Goal: Task Accomplishment & Management: Manage account settings

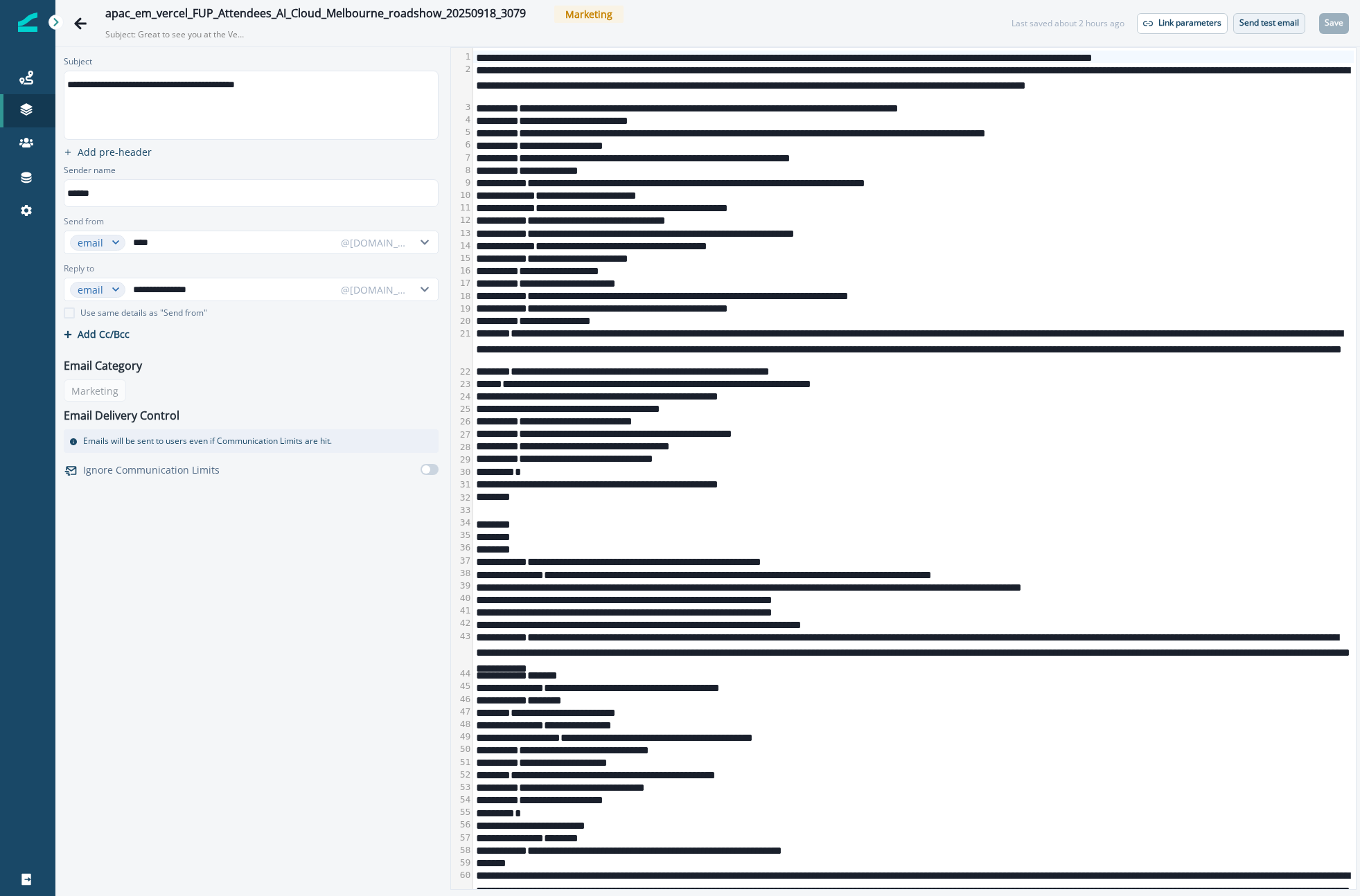
click at [1255, 24] on p "Send test email" at bounding box center [1269, 22] width 59 height 10
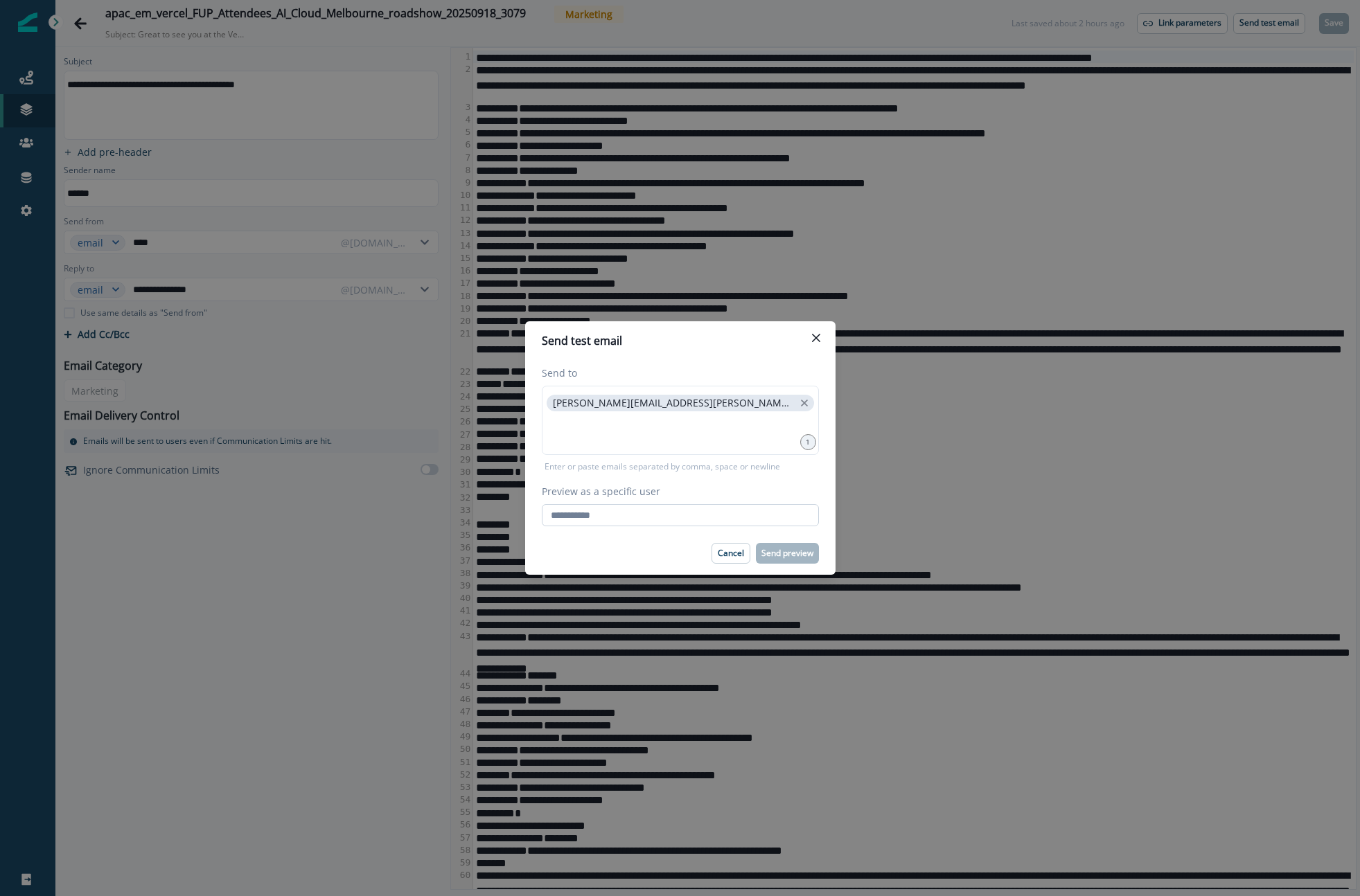
click at [660, 518] on input "Preview as a specific user" at bounding box center [680, 515] width 277 height 22
type input "**********"
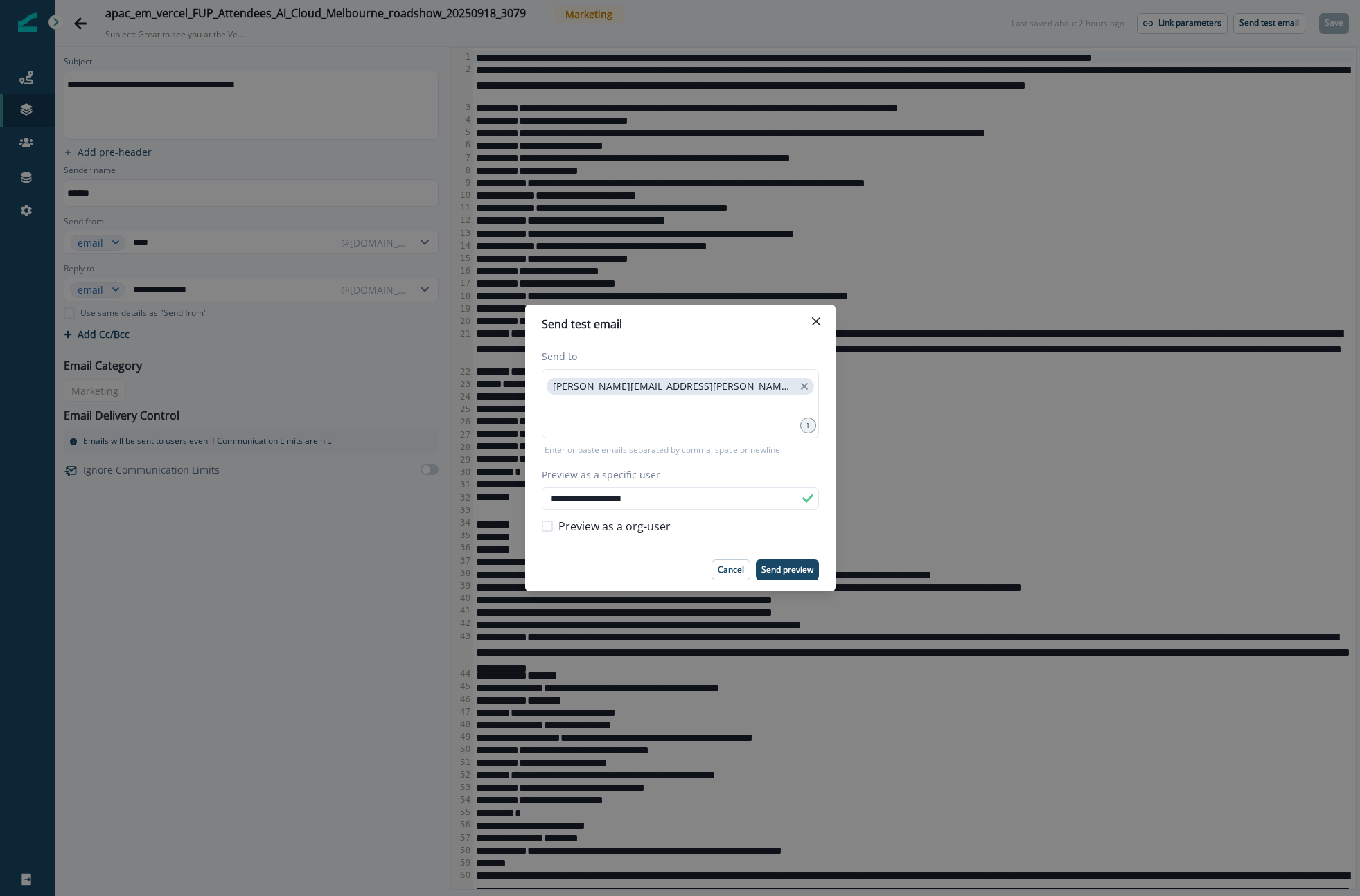
click at [779, 558] on footer "Cancel Send preview" at bounding box center [680, 570] width 310 height 43
click at [778, 562] on button "Send preview" at bounding box center [786, 569] width 63 height 20
click at [730, 568] on p "Cancel" at bounding box center [730, 569] width 27 height 10
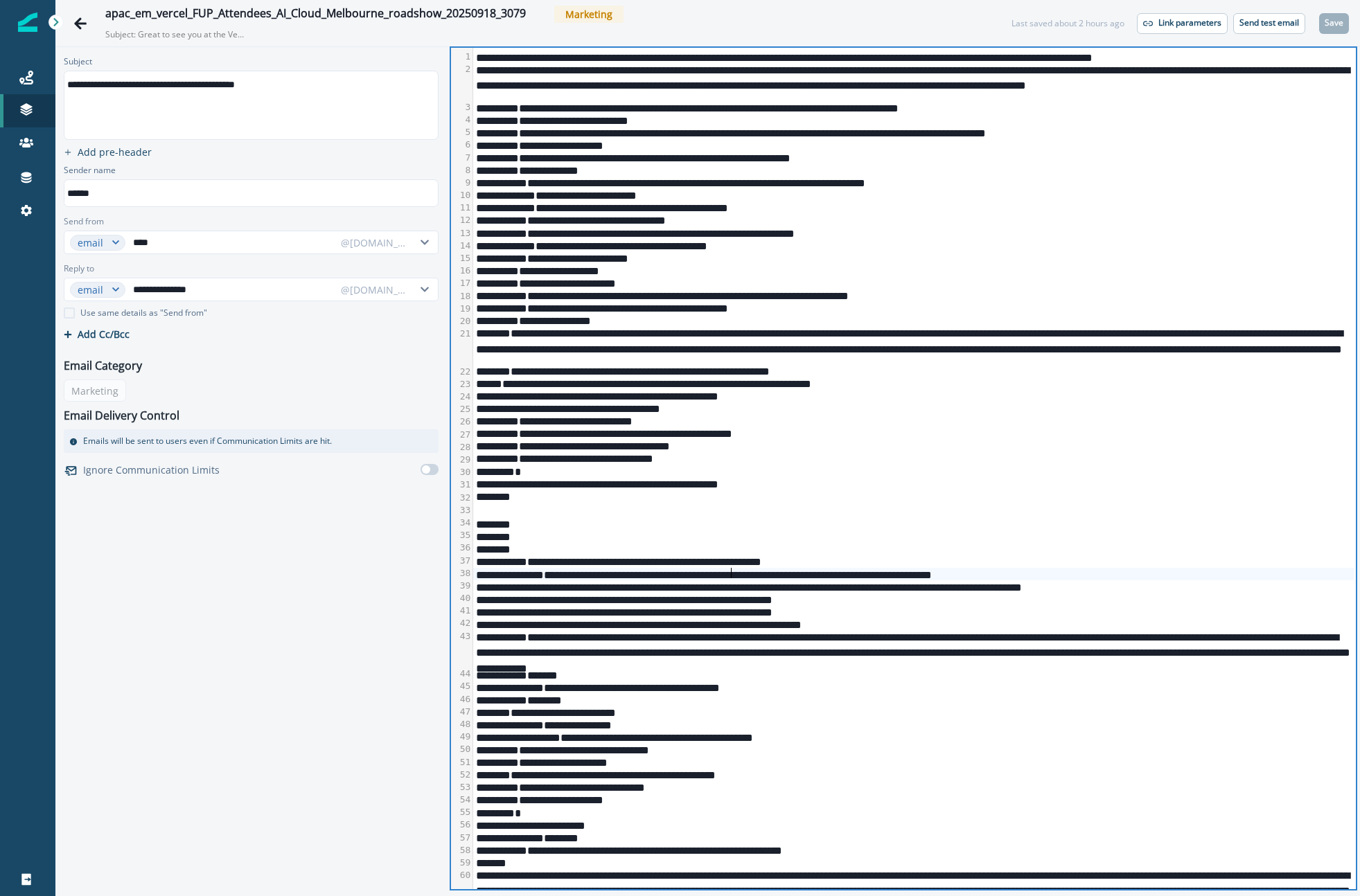
click at [730, 568] on div "**********" at bounding box center [913, 574] width 880 height 12
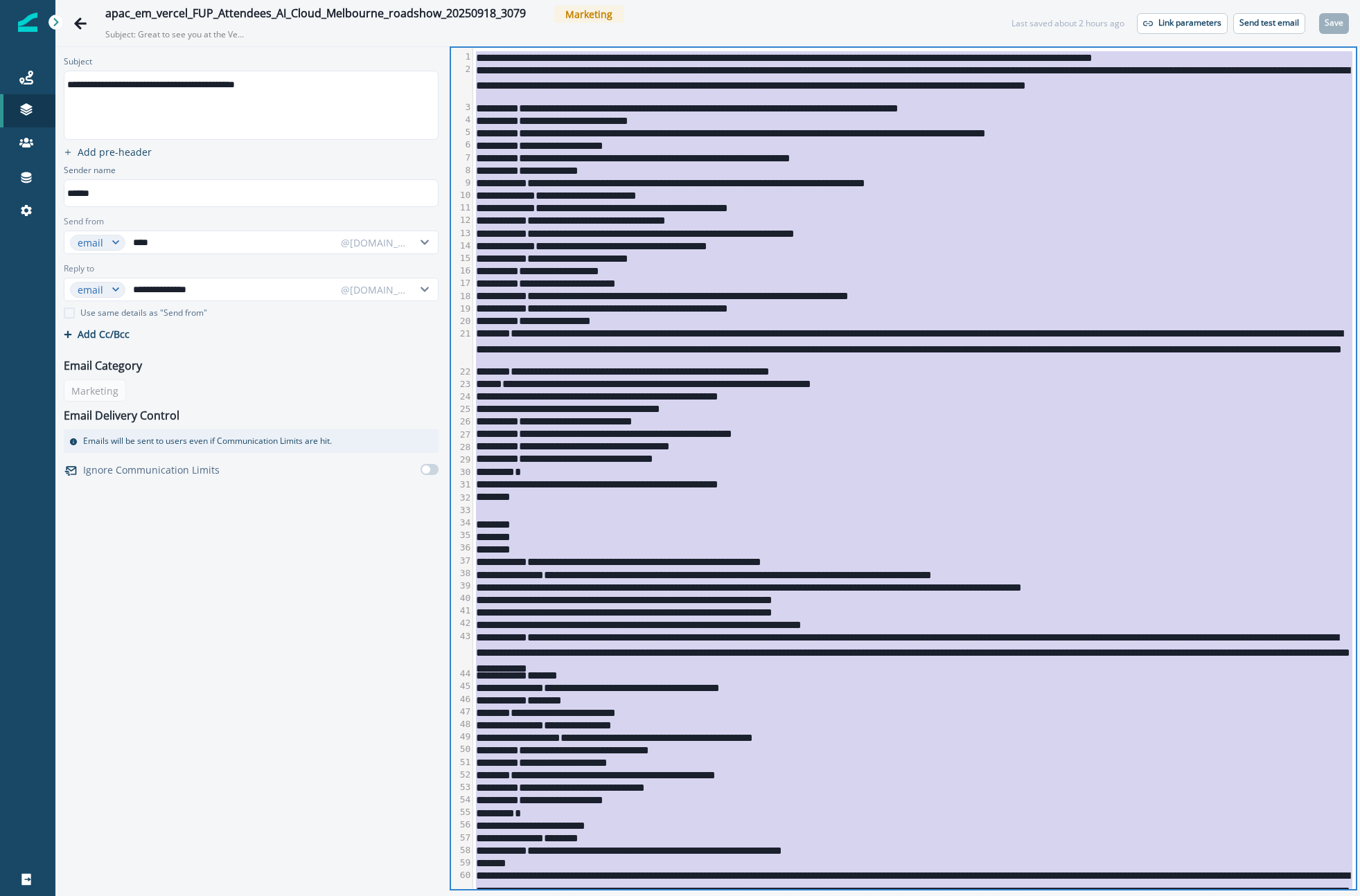
copy div "**********"
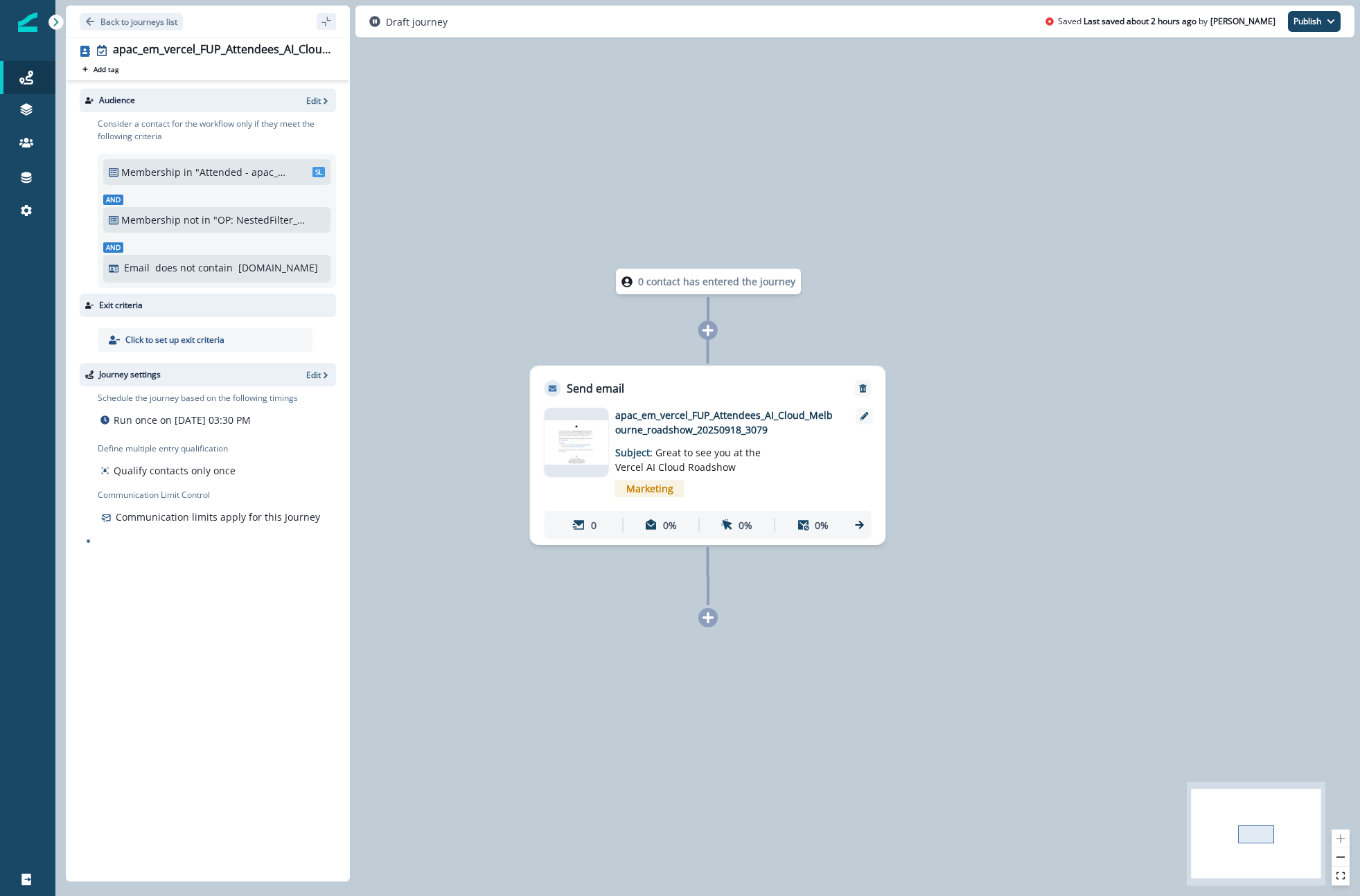
click at [319, 108] on div "Audience Edit" at bounding box center [207, 100] width 256 height 24
click at [318, 104] on p "Edit" at bounding box center [313, 100] width 14 height 12
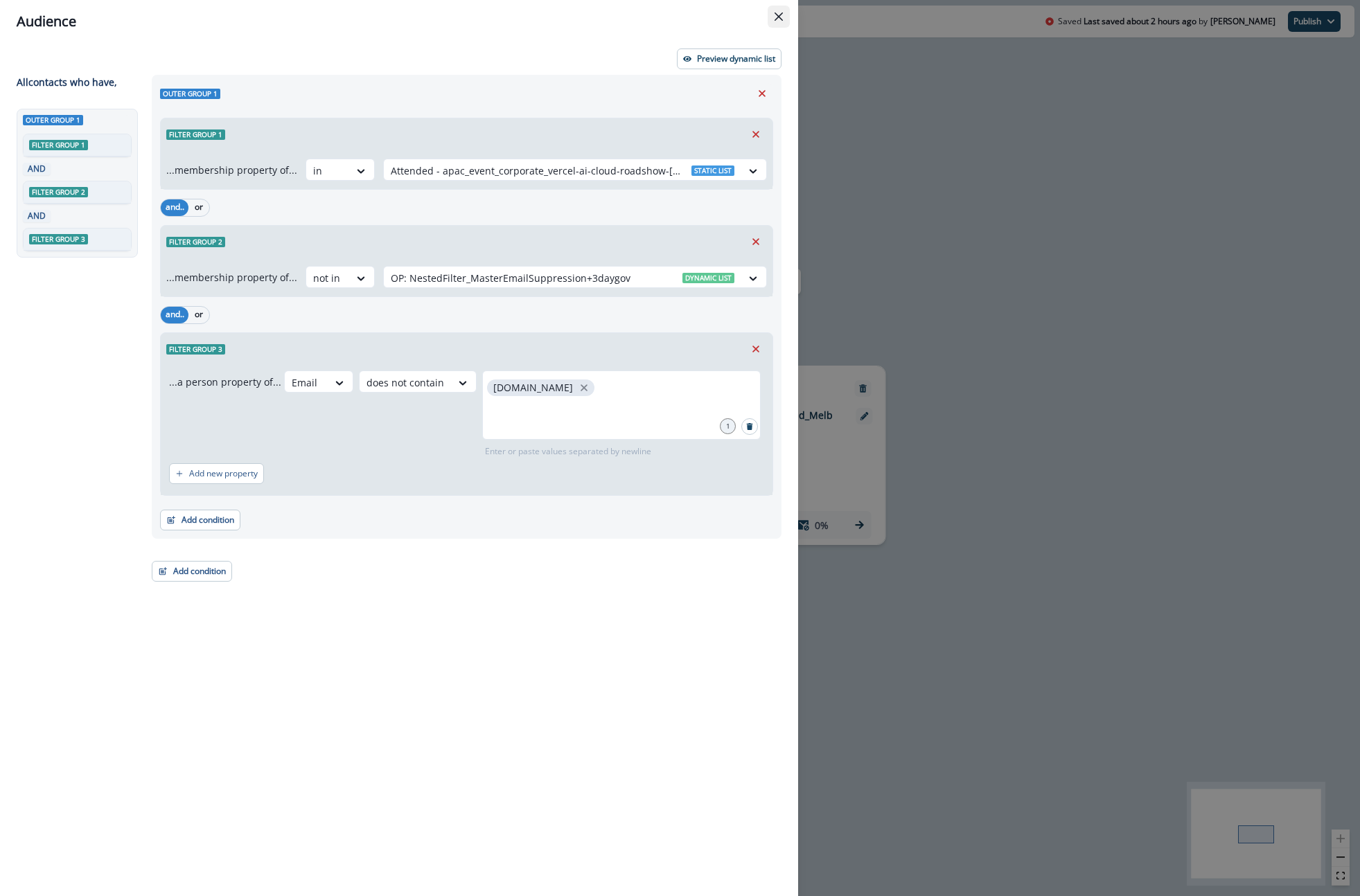
click at [781, 18] on icon "Close" at bounding box center [778, 16] width 8 height 8
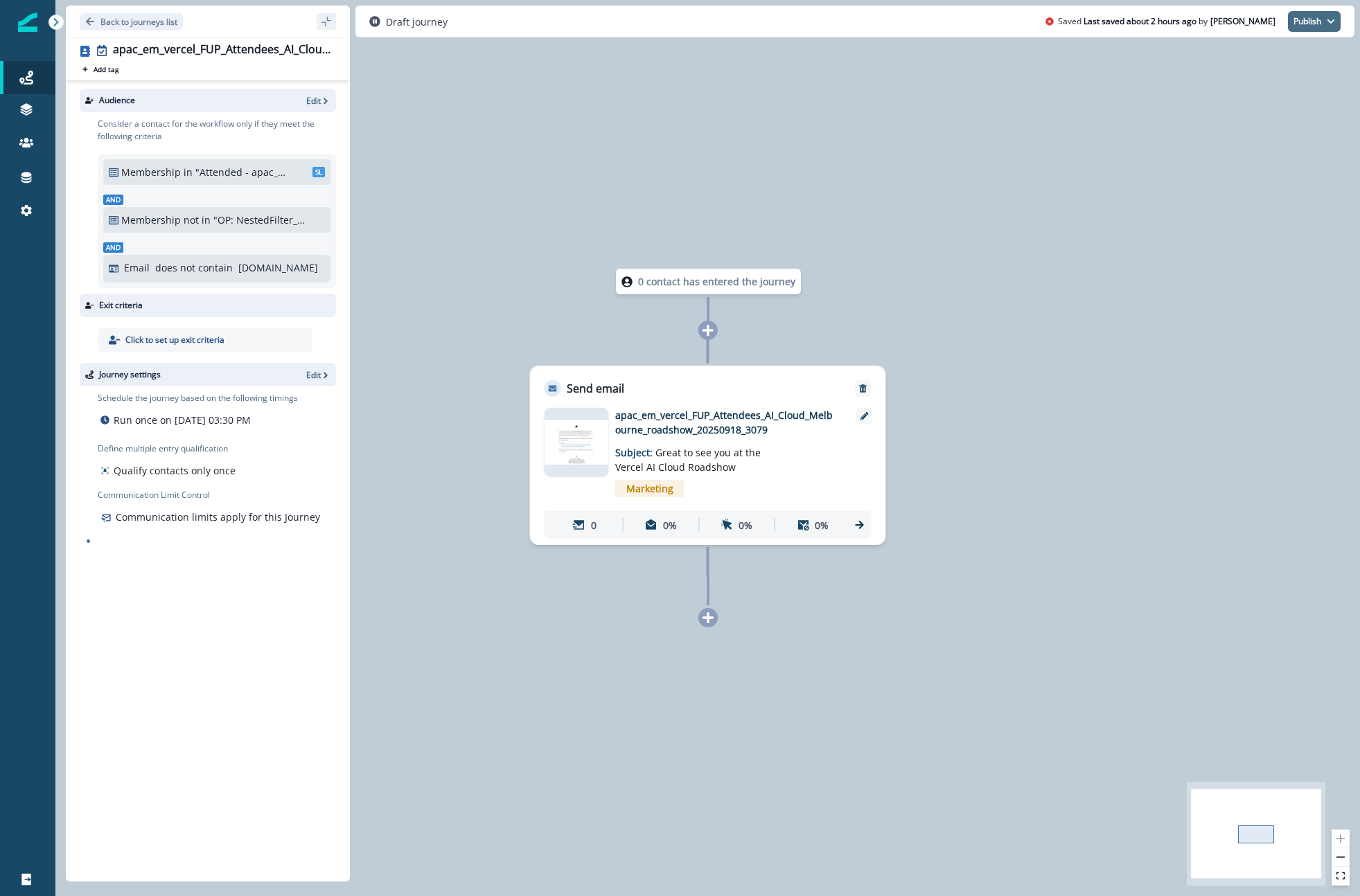
click at [1315, 24] on button "Publish" at bounding box center [1313, 21] width 52 height 20
click at [1296, 52] on button "as active journey" at bounding box center [1263, 56] width 154 height 25
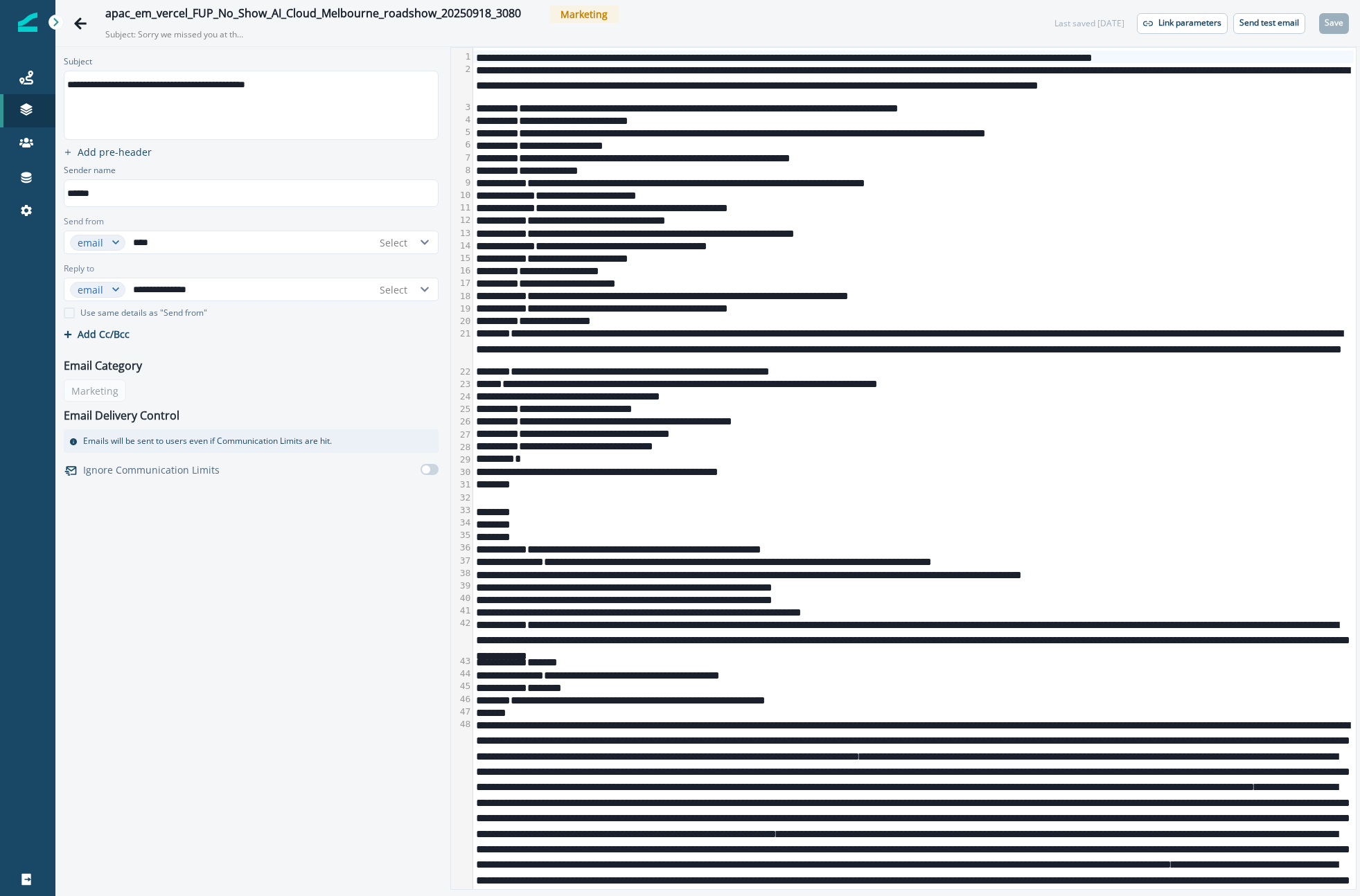
click at [769, 244] on div "**********" at bounding box center [913, 245] width 880 height 12
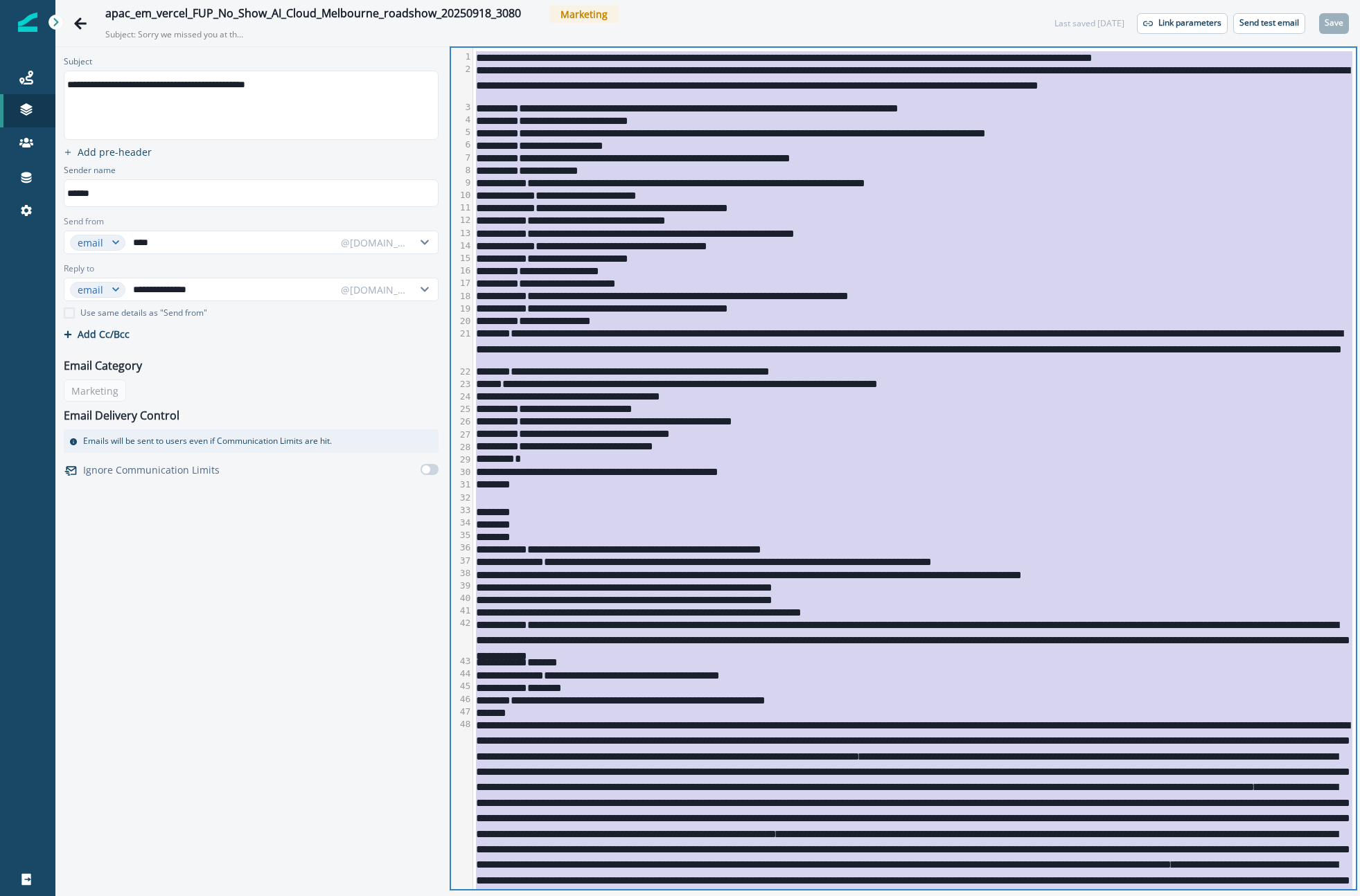
copy div "**********"
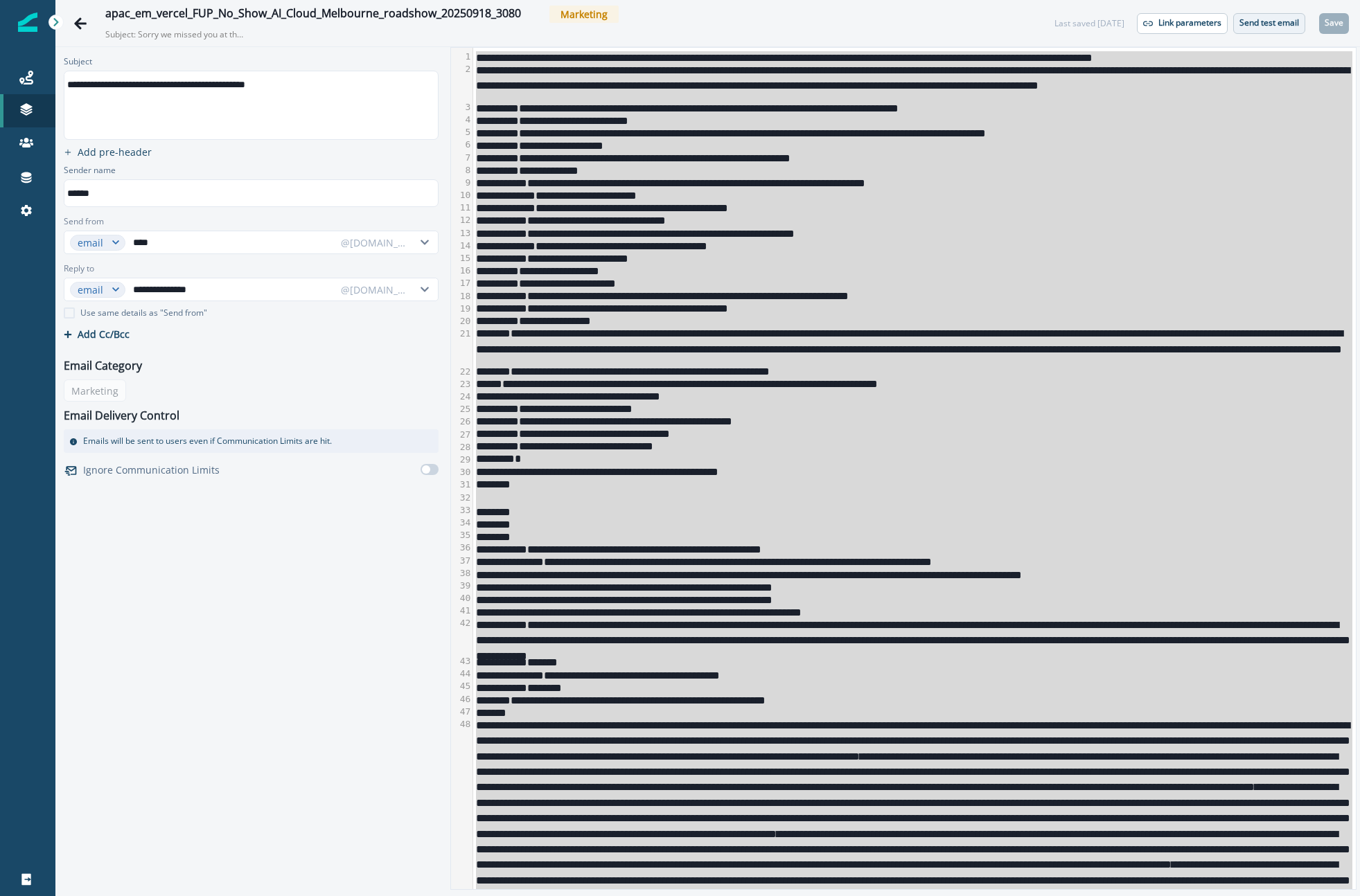
click at [1290, 24] on p "Send test email" at bounding box center [1269, 22] width 59 height 10
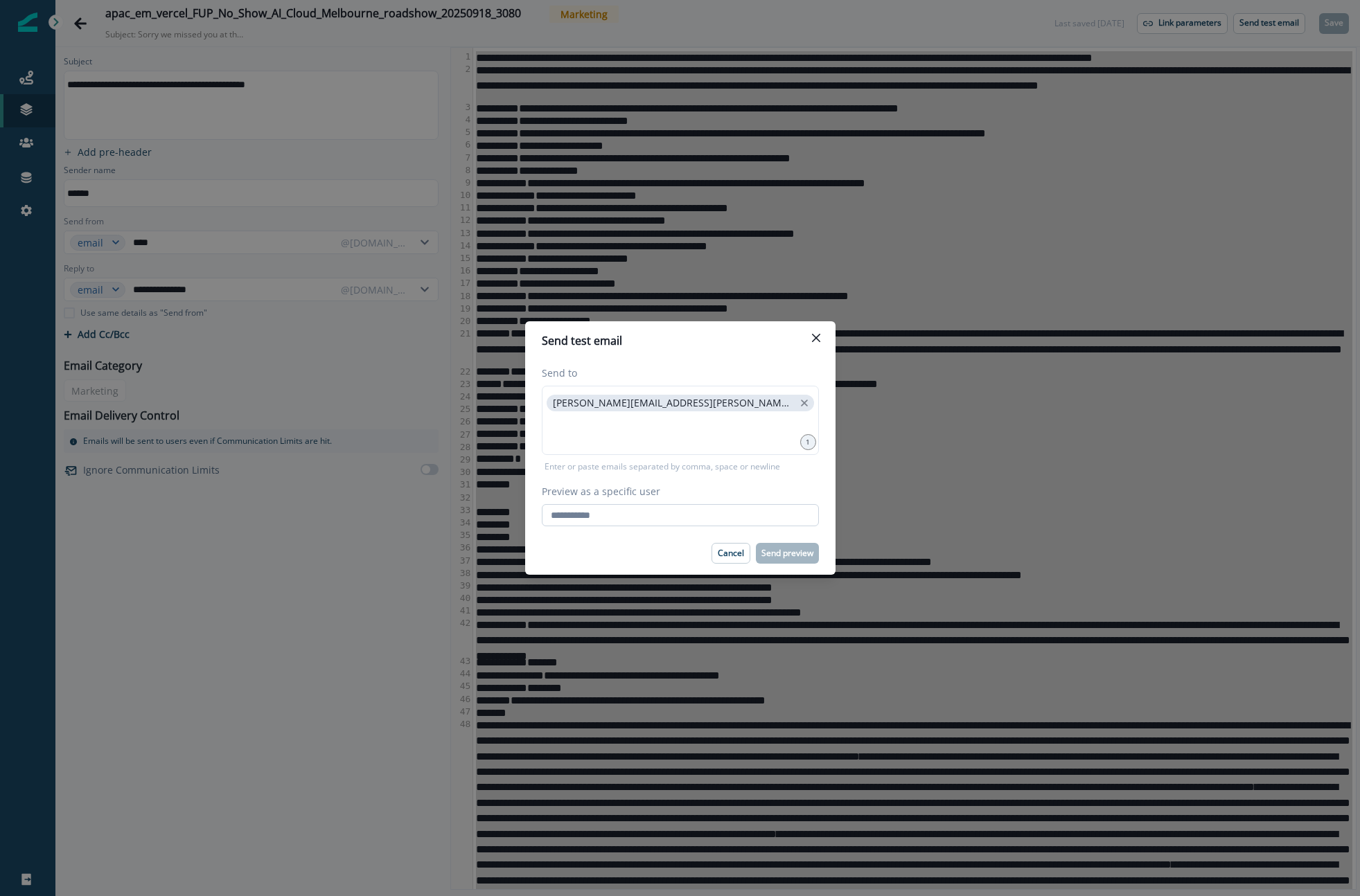
click at [761, 506] on input "Preview as a specific user" at bounding box center [680, 515] width 277 height 22
drag, startPoint x: 694, startPoint y: 568, endPoint x: 694, endPoint y: 558, distance: 10.0
click at [694, 560] on footer "Cancel Send preview" at bounding box center [680, 553] width 310 height 43
click at [692, 527] on div "Send to [PERSON_NAME][EMAIL_ADDRESS][PERSON_NAME][DOMAIN_NAME] 1 Enter or paste…" at bounding box center [680, 446] width 310 height 172
click at [692, 521] on input "Preview as a specific user" at bounding box center [680, 515] width 277 height 22
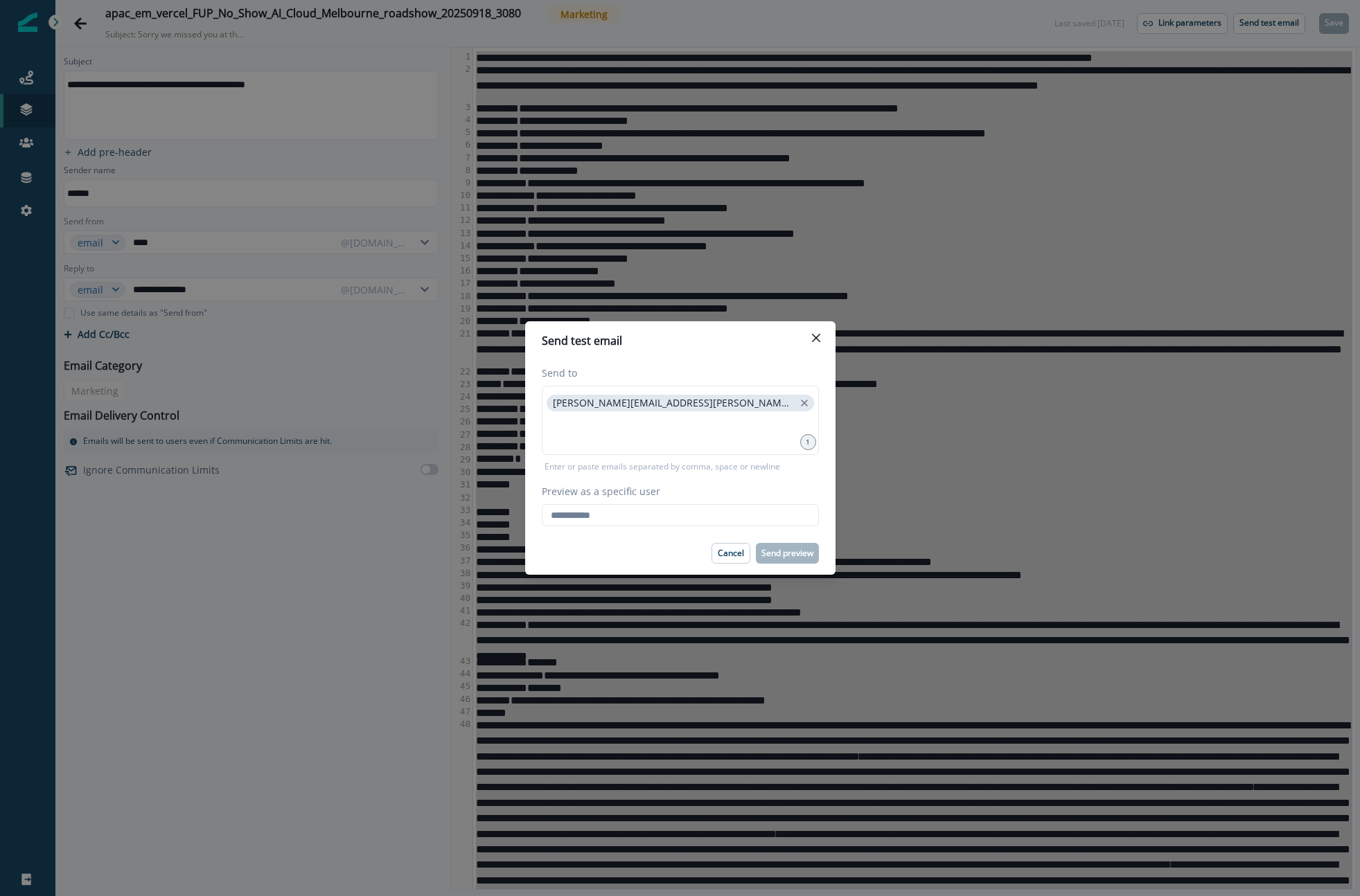
type input "**********"
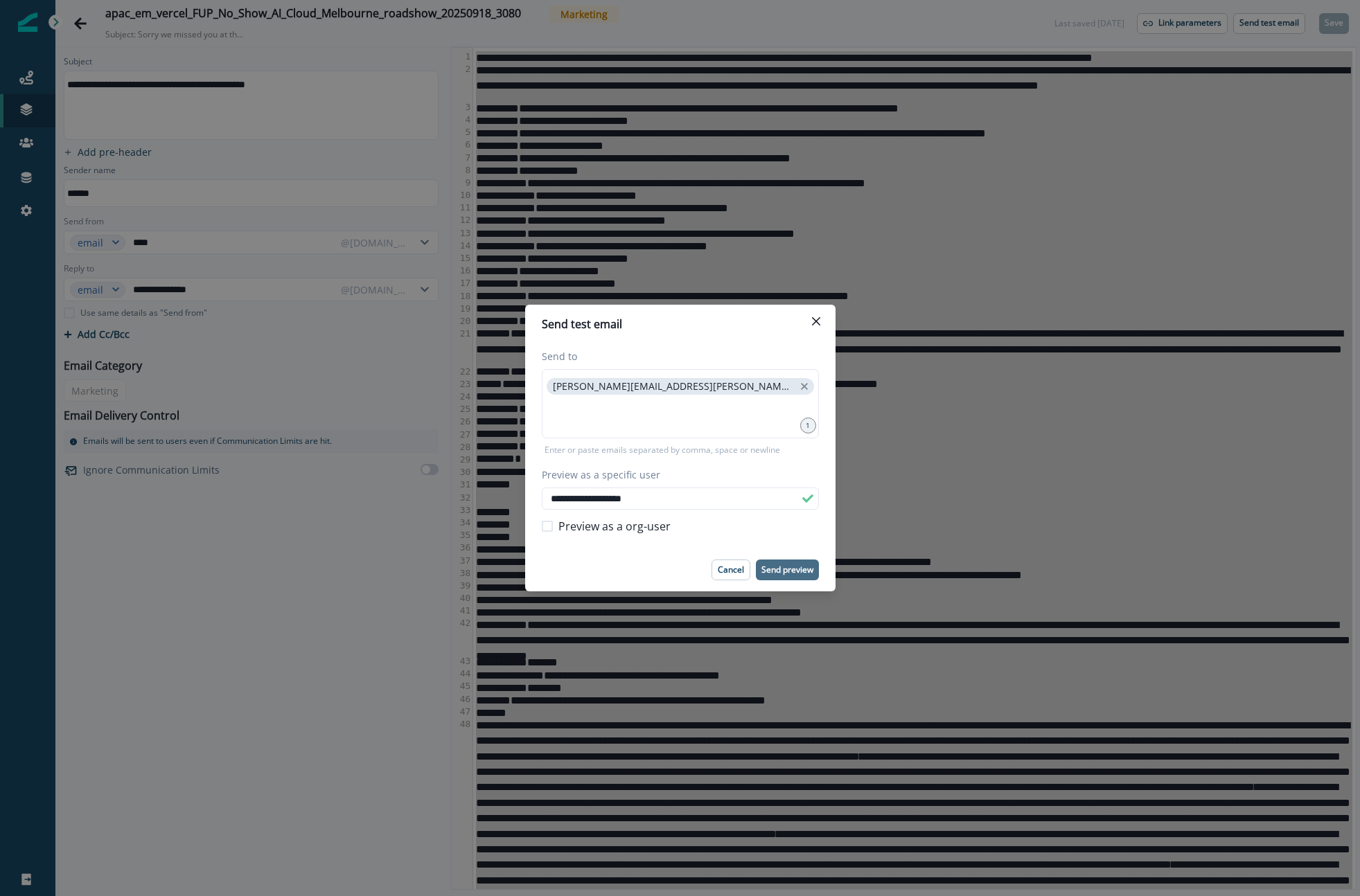
click at [791, 560] on button "Send preview" at bounding box center [786, 569] width 63 height 20
click at [815, 313] on button "Close" at bounding box center [815, 321] width 22 height 22
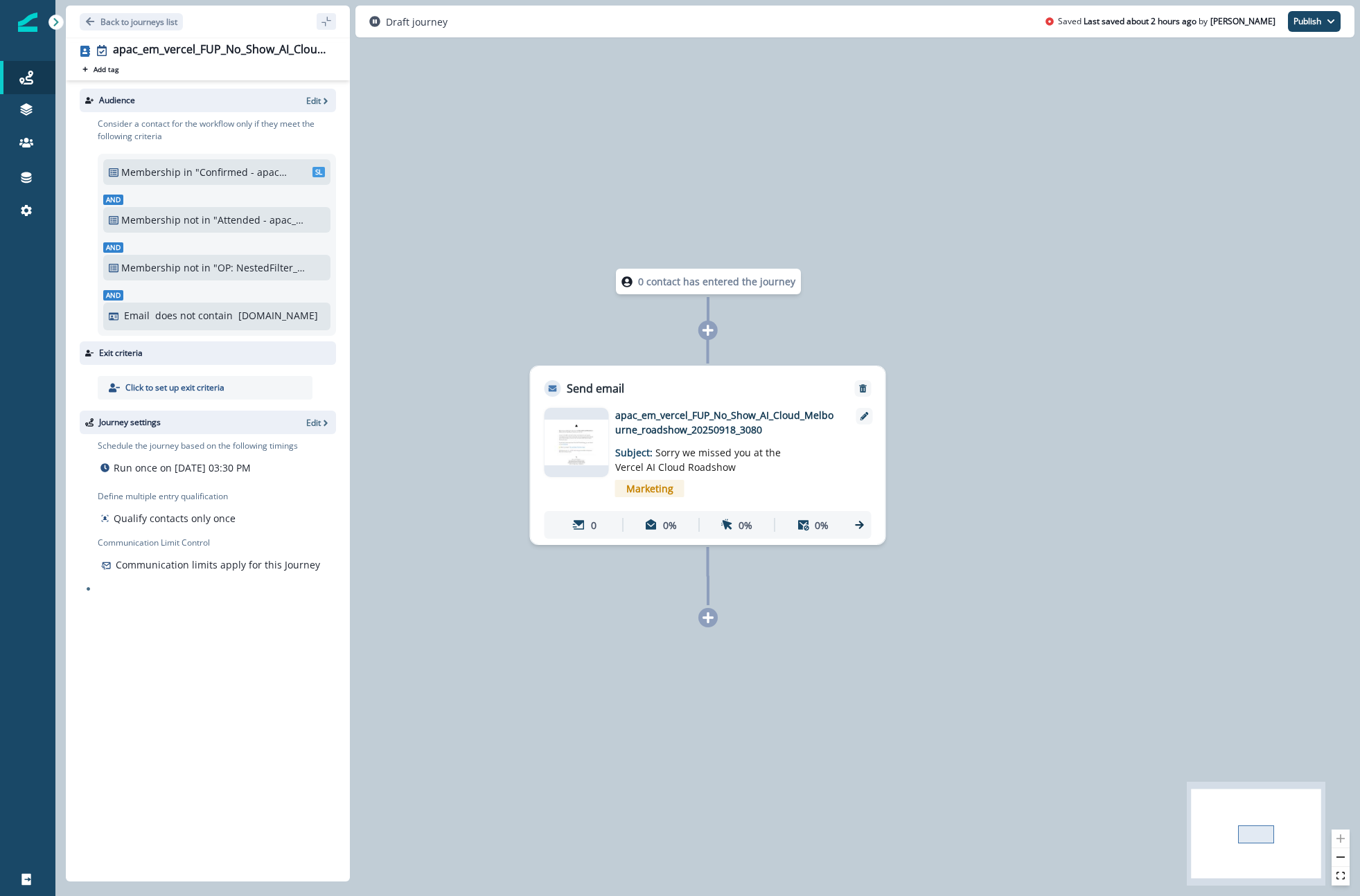
click at [307, 106] on div "Audience Edit" at bounding box center [207, 100] width 256 height 24
click at [309, 103] on p "Edit" at bounding box center [313, 100] width 14 height 12
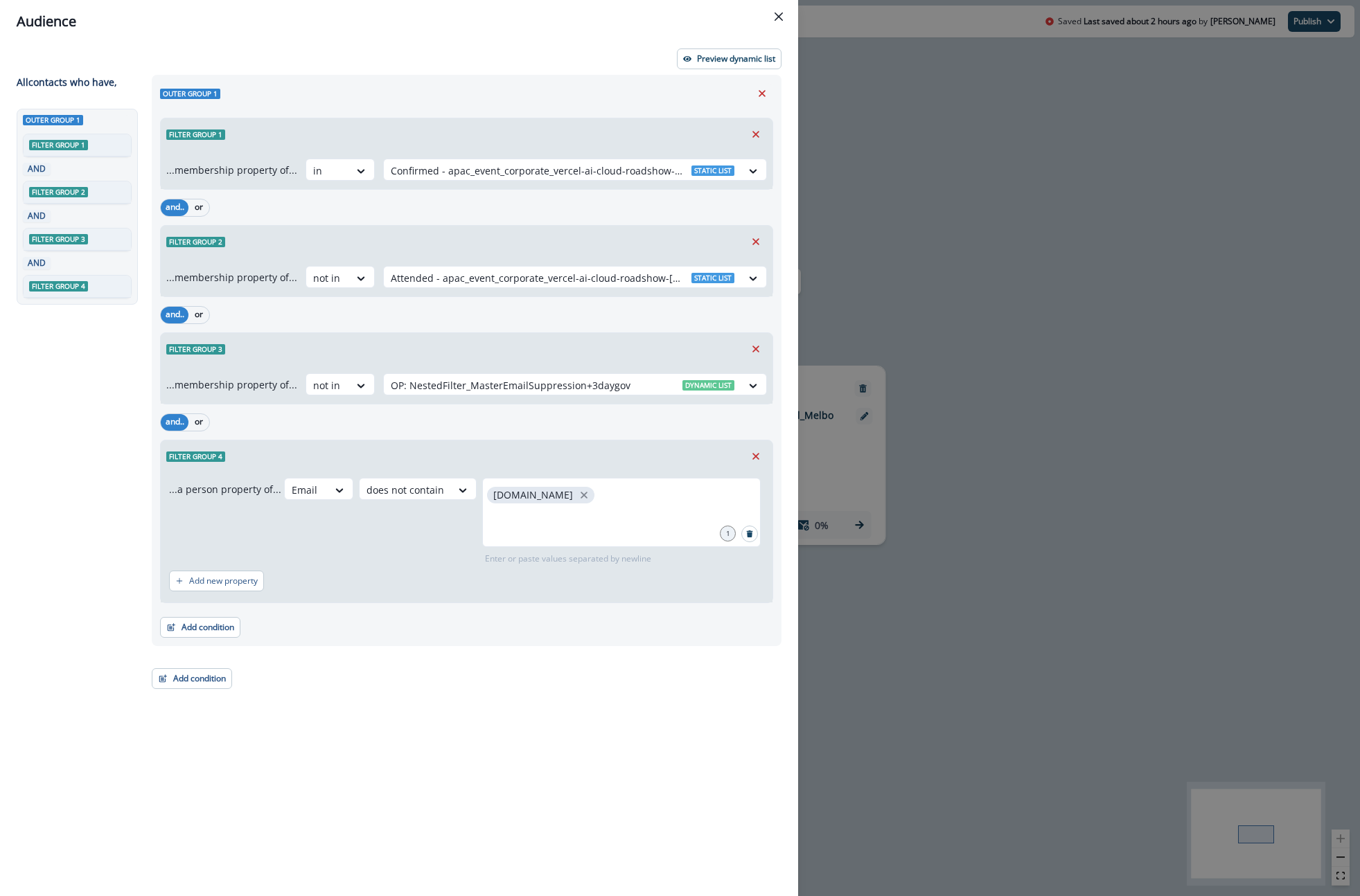
click at [1034, 230] on div "Audience Preview dynamic list All contact s who have, Outer group 1 Filter grou…" at bounding box center [680, 448] width 1360 height 896
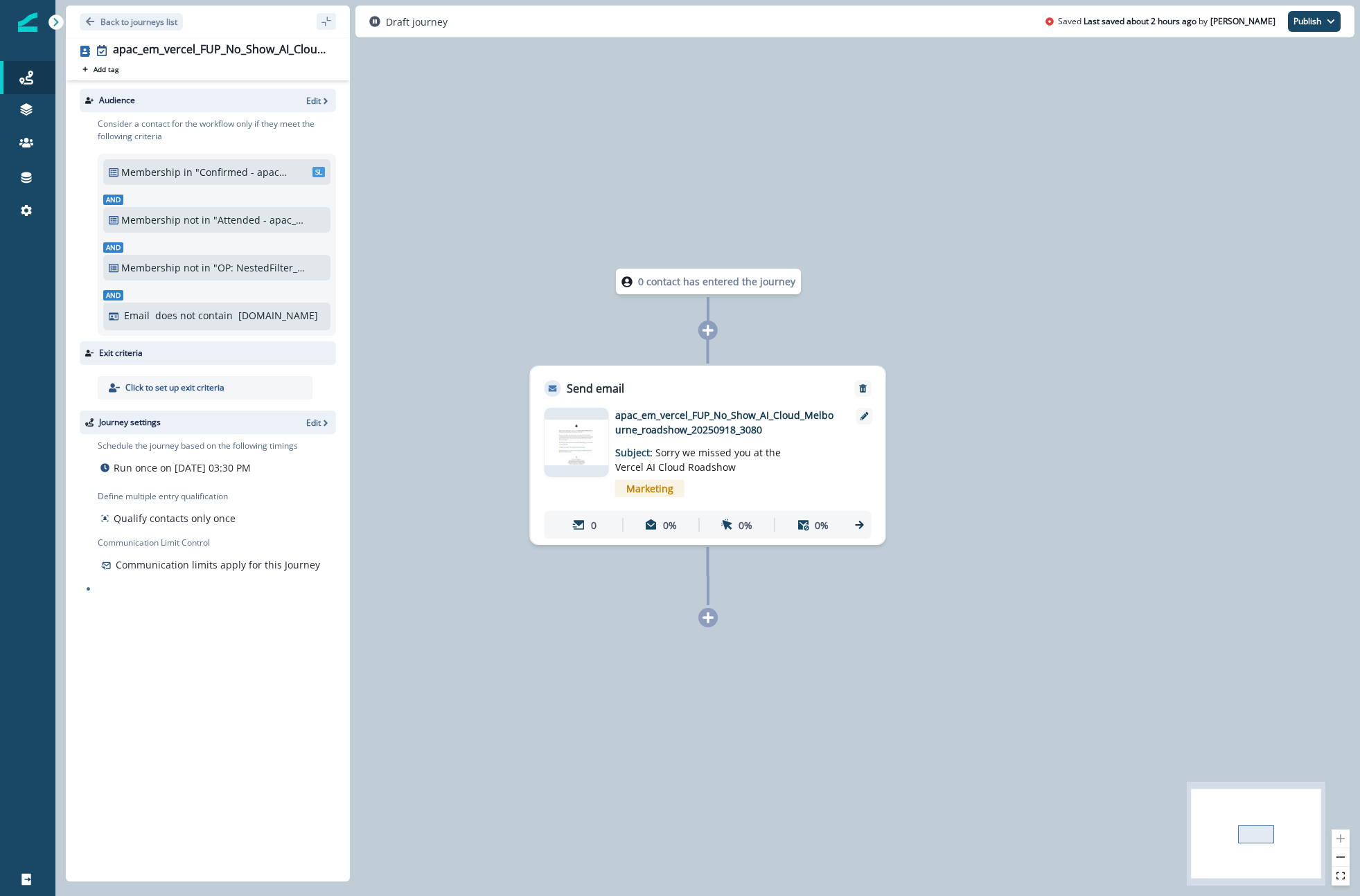
click at [591, 429] on img at bounding box center [576, 442] width 65 height 45
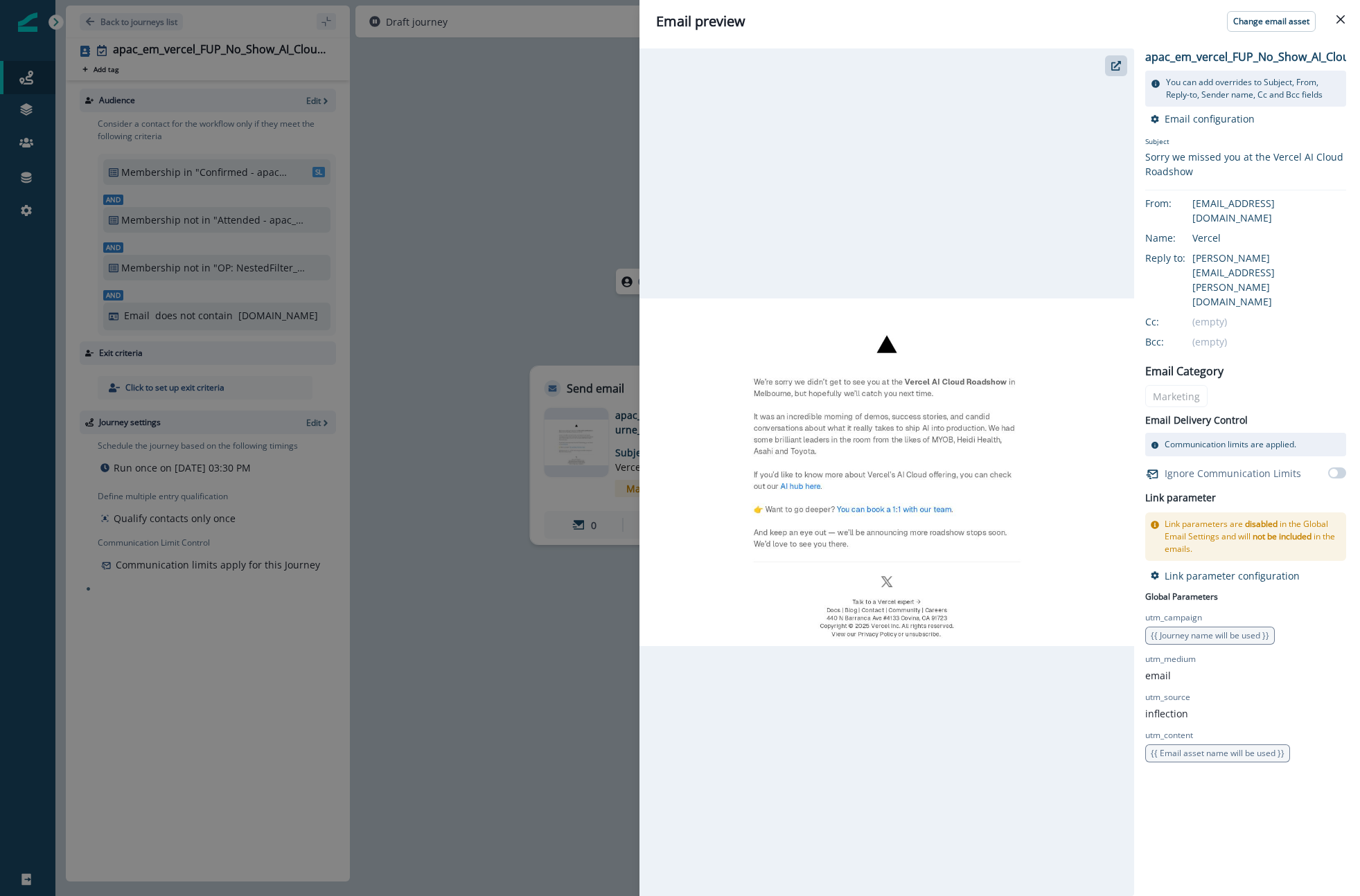
click at [529, 310] on div "Email preview Change email asset apac_em_vercel_FUP_No_Show_AI_Cloud_Melbourne_…" at bounding box center [680, 448] width 1360 height 896
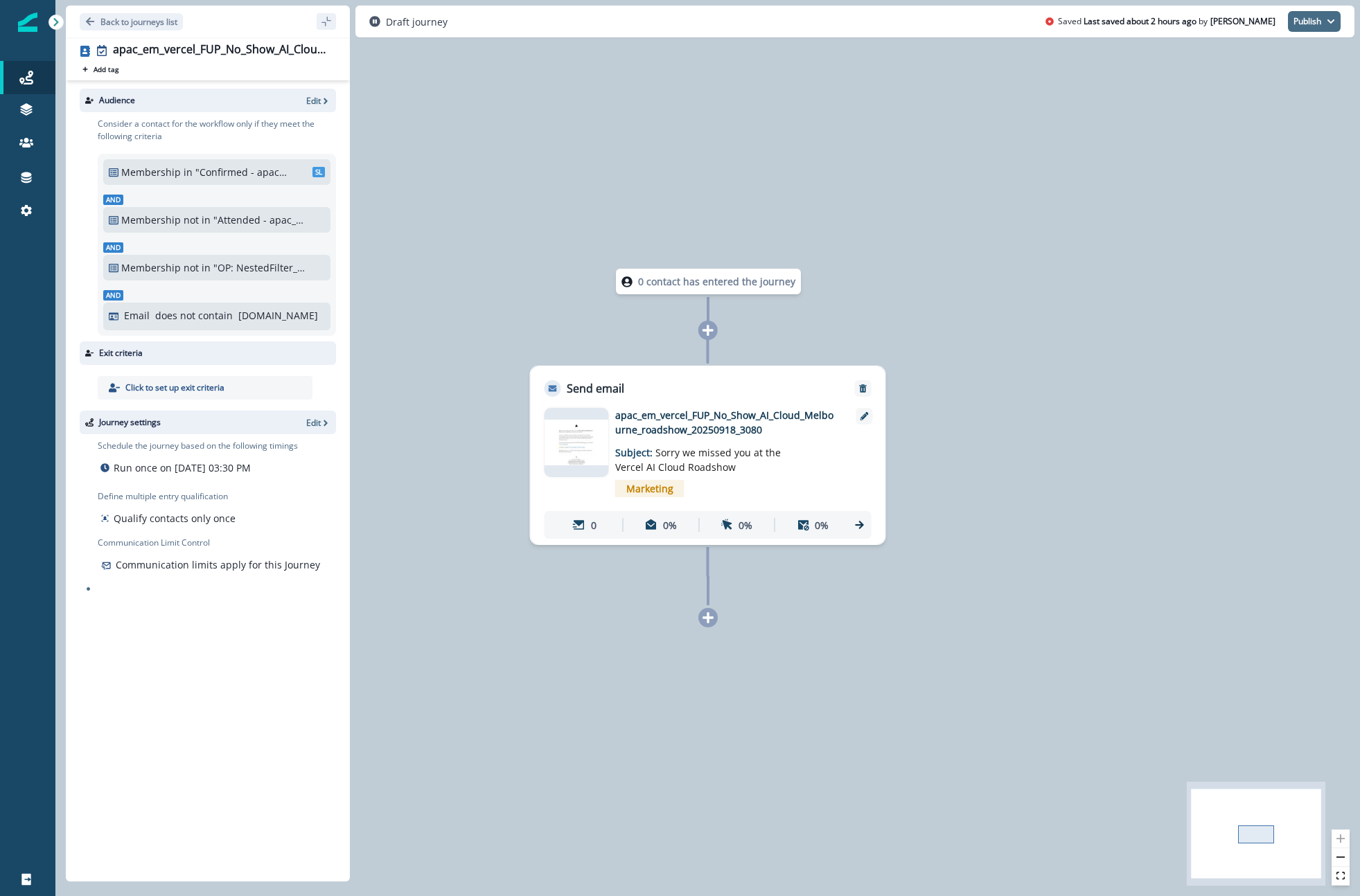
click at [1313, 25] on button "Publish" at bounding box center [1313, 21] width 52 height 20
click at [1290, 61] on button "as active journey" at bounding box center [1263, 56] width 154 height 25
